Goal: Transaction & Acquisition: Book appointment/travel/reservation

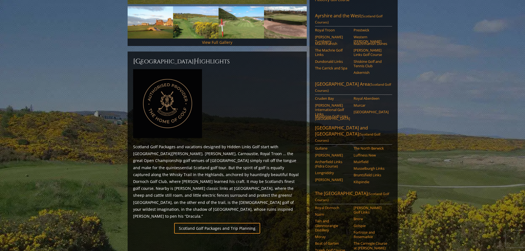
scroll to position [193, 0]
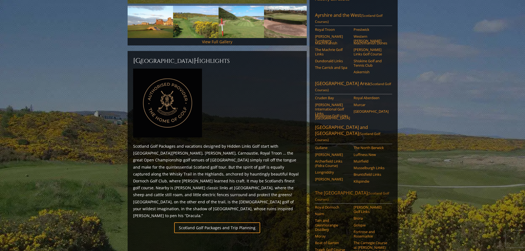
click at [353, 190] on link "The [GEOGRAPHIC_DATA] (Scotland Golf Courses)" at bounding box center [353, 197] width 77 height 14
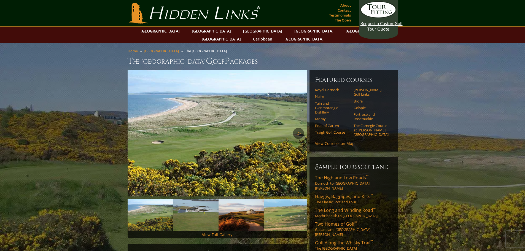
click at [299, 128] on link "Next" at bounding box center [298, 133] width 11 height 11
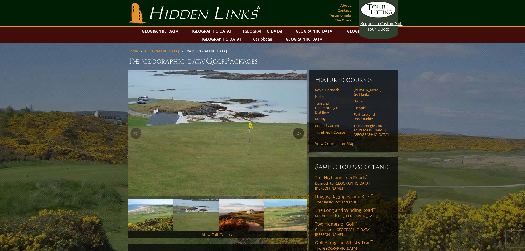
click at [299, 128] on link "Next" at bounding box center [298, 133] width 11 height 11
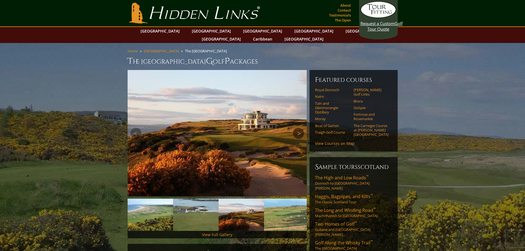
click at [299, 128] on link "Next" at bounding box center [298, 133] width 11 height 11
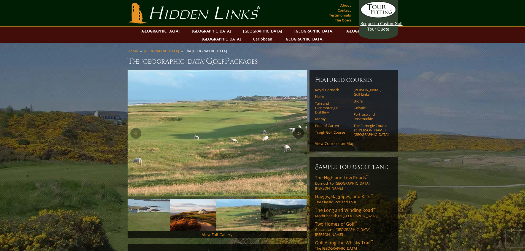
click at [299, 128] on link "Next" at bounding box center [298, 133] width 11 height 11
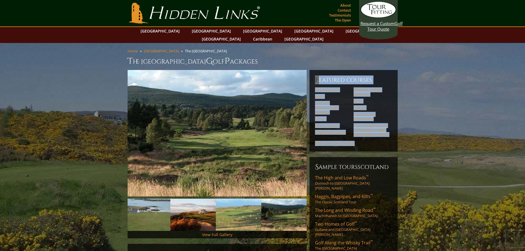
drag, startPoint x: 314, startPoint y: 69, endPoint x: 375, endPoint y: 135, distance: 90.7
click at [375, 135] on div "Featured Courses Royal Dornoch Castle Stuart Golf Links Nairn Brora Tain and Gl…" at bounding box center [354, 111] width 88 height 82
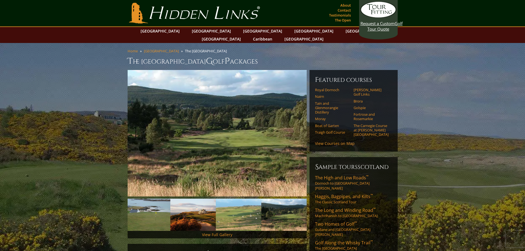
drag, startPoint x: 368, startPoint y: 139, endPoint x: 378, endPoint y: 133, distance: 11.6
click at [378, 133] on div "Featured Courses Royal Dornoch Castle Stuart Golf Links Nairn Brora Tain and Gl…" at bounding box center [354, 111] width 88 height 82
click at [373, 135] on div "Featured Courses Royal Dornoch Castle Stuart Golf Links Nairn Brora Tain and Gl…" at bounding box center [354, 111] width 88 height 82
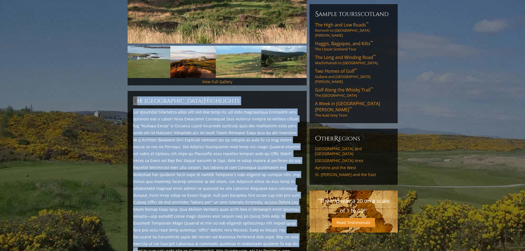
scroll to position [165, 0]
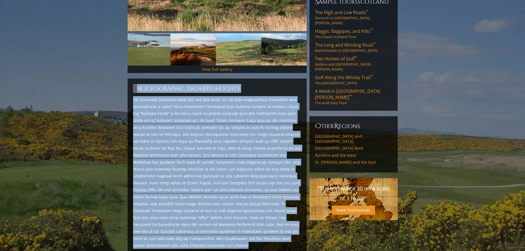
drag, startPoint x: 131, startPoint y: 107, endPoint x: 292, endPoint y: 233, distance: 204.1
click at [292, 233] on div "The Scottish Highlands H ighlights Show more... Royal Dornoch Golf Club, Dornoc…" at bounding box center [217, 181] width 179 height 204
click at [292, 233] on p at bounding box center [217, 172] width 168 height 153
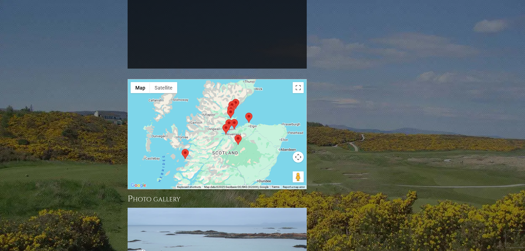
scroll to position [496, 0]
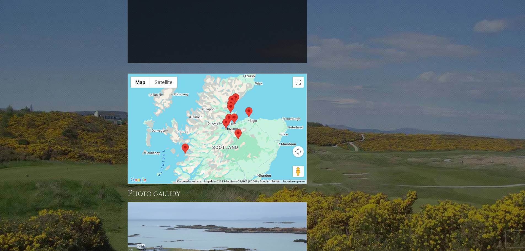
click at [228, 122] on div at bounding box center [217, 129] width 179 height 110
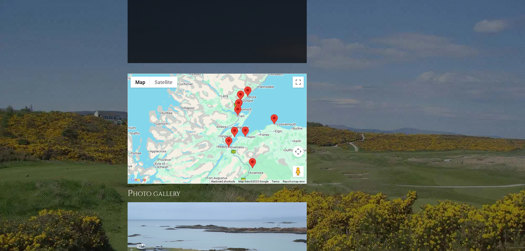
drag, startPoint x: 229, startPoint y: 119, endPoint x: 233, endPoint y: 146, distance: 27.1
click at [233, 146] on div at bounding box center [217, 129] width 179 height 110
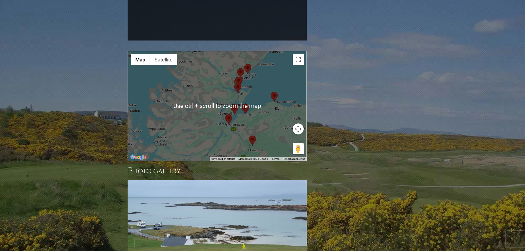
scroll to position [524, 0]
